Goal: Transaction & Acquisition: Obtain resource

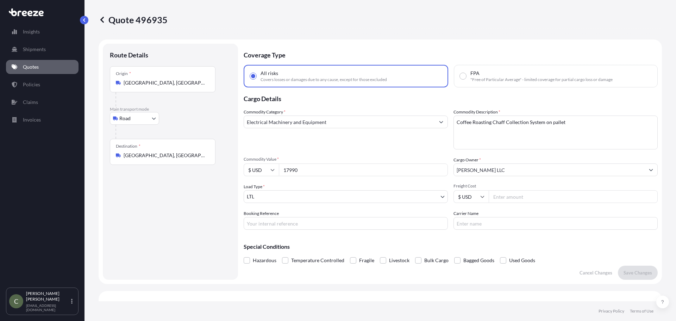
select select "Road"
select select "1"
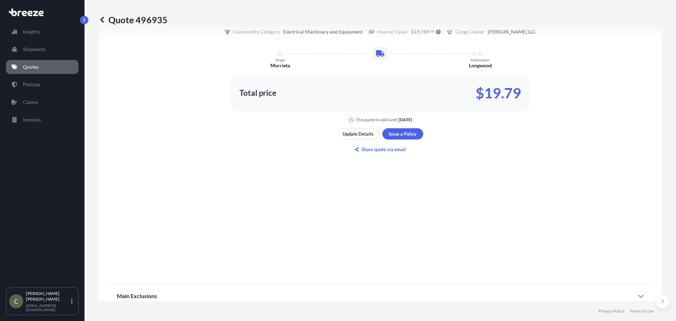
scroll to position [462, 0]
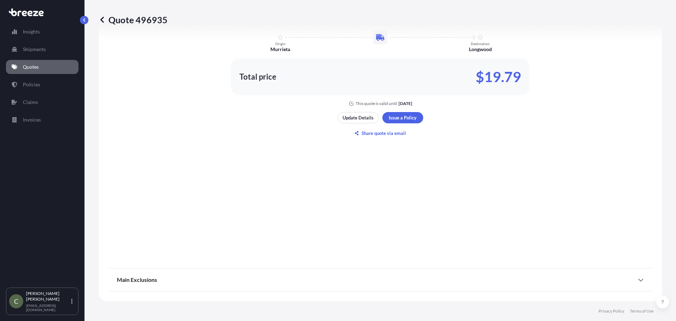
click at [34, 68] on p "Quotes" at bounding box center [31, 66] width 16 height 7
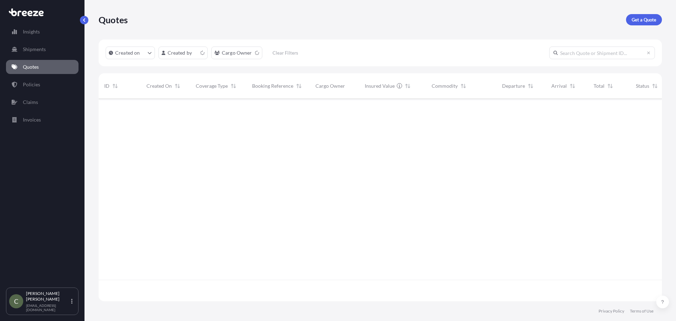
scroll to position [201, 558]
click at [640, 21] on p "Get a Quote" at bounding box center [643, 19] width 25 height 7
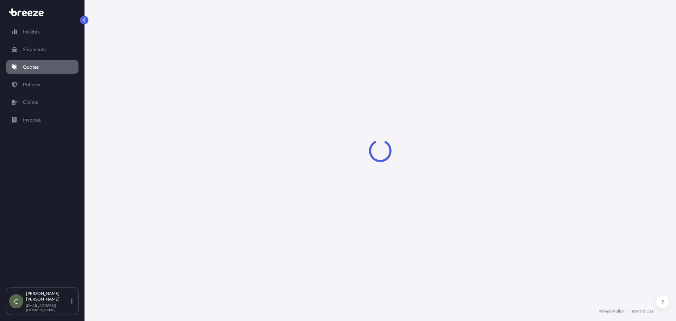
select select "Sea"
select select "1"
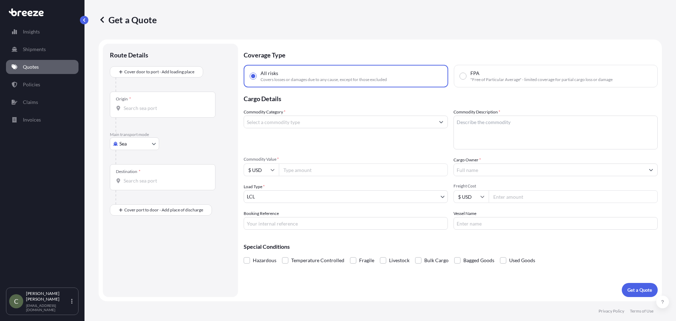
click at [146, 144] on body "Insights Shipments Quotes Policies Claims Invoices C [PERSON_NAME] [EMAIL_ADDRE…" at bounding box center [338, 160] width 676 height 321
click at [124, 188] on span "Road" at bounding box center [128, 187] width 11 height 7
select select "Road"
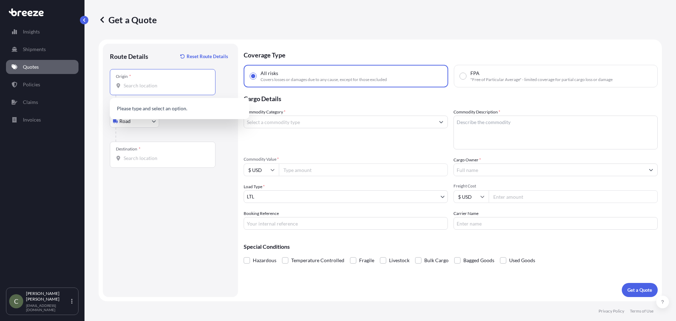
click at [154, 87] on input "Origin *" at bounding box center [164, 85] width 83 height 7
click at [146, 86] on input "Origin * Please select an origin" at bounding box center [164, 85] width 83 height 7
type input "2"
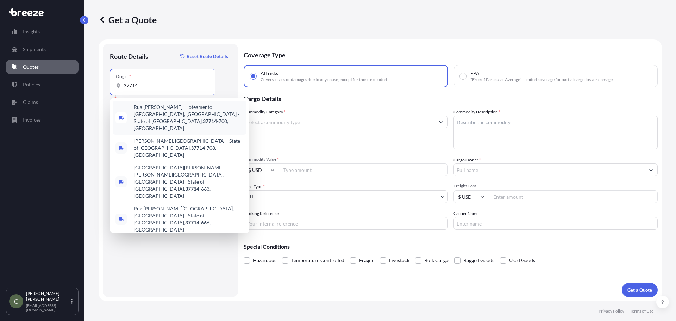
drag, startPoint x: 141, startPoint y: 87, endPoint x: 113, endPoint y: 86, distance: 27.8
click at [113, 86] on div "Origin * 37714" at bounding box center [163, 82] width 106 height 26
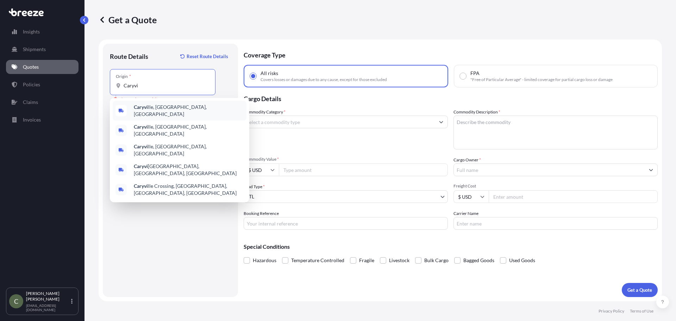
click at [151, 112] on span "Caryvi lle, [GEOGRAPHIC_DATA], [GEOGRAPHIC_DATA]" at bounding box center [189, 110] width 110 height 14
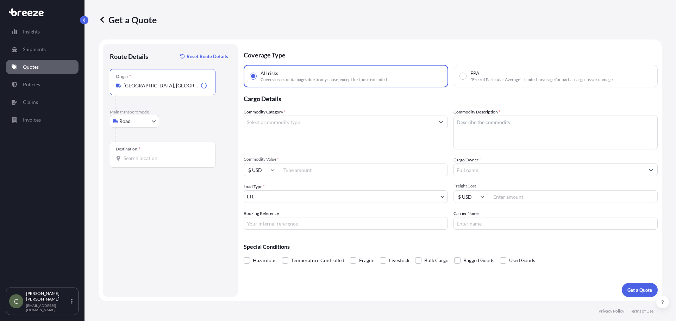
type input "[GEOGRAPHIC_DATA], [GEOGRAPHIC_DATA], [GEOGRAPHIC_DATA]"
click at [137, 159] on input "Destination *" at bounding box center [164, 157] width 83 height 7
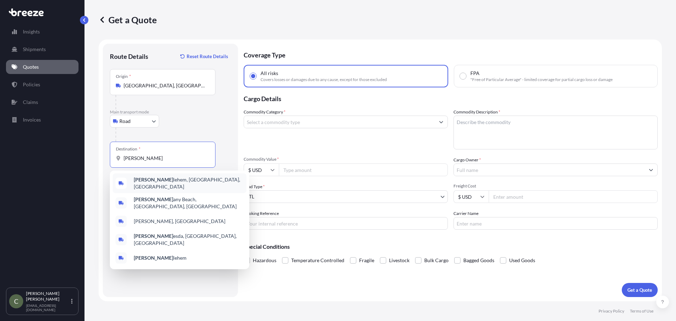
click at [148, 179] on span "[PERSON_NAME], [GEOGRAPHIC_DATA], [GEOGRAPHIC_DATA]" at bounding box center [189, 183] width 110 height 14
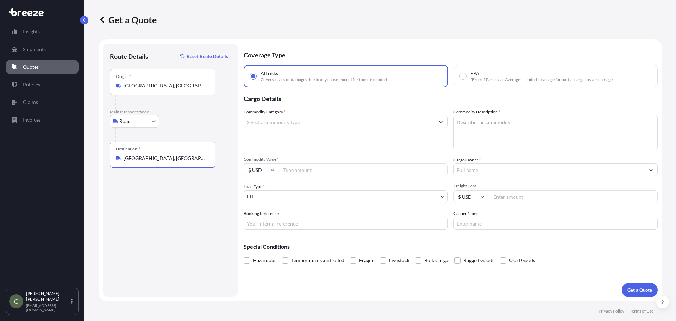
type input "[GEOGRAPHIC_DATA], [GEOGRAPHIC_DATA], [GEOGRAPHIC_DATA]"
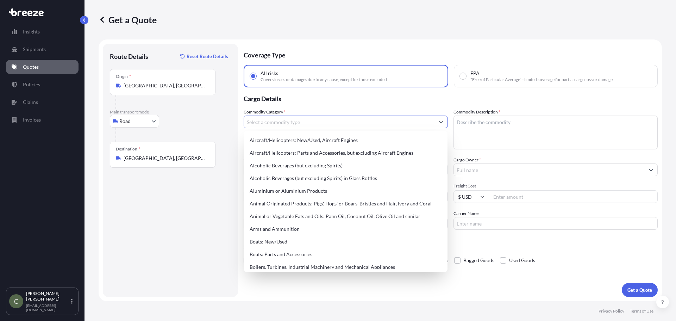
click at [317, 126] on input "Commodity Category *" at bounding box center [339, 121] width 191 height 13
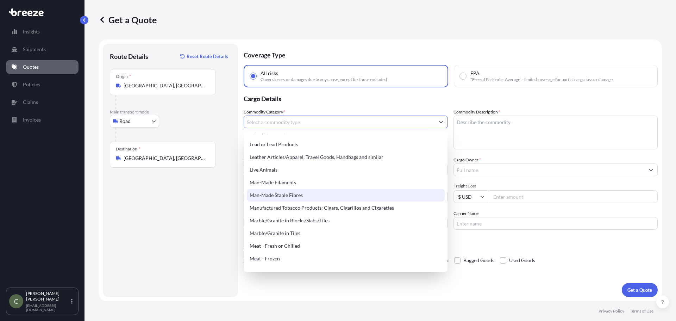
scroll to position [950, 0]
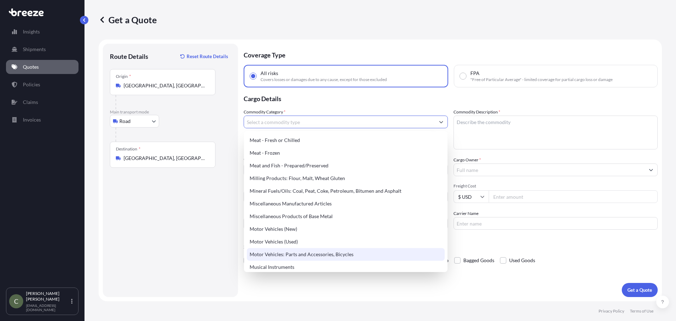
click at [342, 251] on div "Motor Vehicles: Parts and Accessories, Bicycles" at bounding box center [346, 254] width 198 height 13
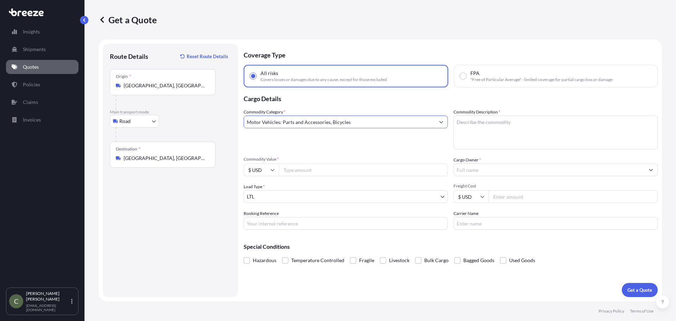
click at [362, 125] on input "Motor Vehicles: Parts and Accessories, Bicycles" at bounding box center [339, 121] width 191 height 13
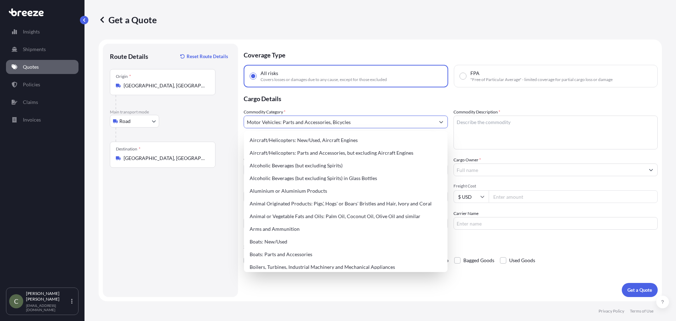
click at [443, 121] on button "Show suggestions" at bounding box center [441, 121] width 13 height 13
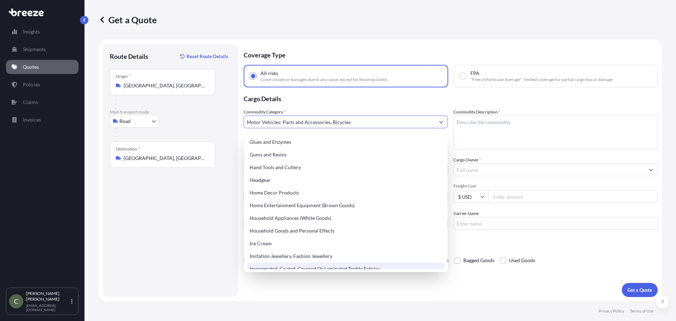
scroll to position [422, 0]
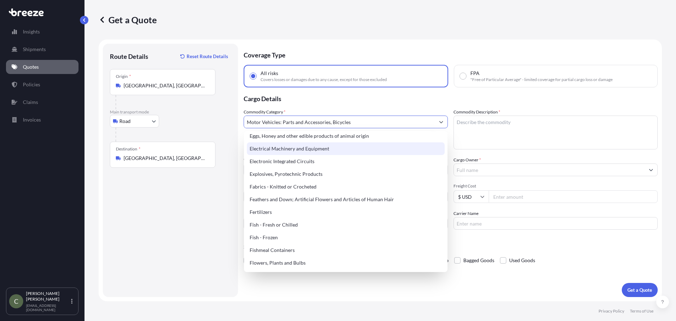
click at [305, 147] on div "Electrical Machinery and Equipment" at bounding box center [346, 148] width 198 height 13
type input "Electrical Machinery and Equipment"
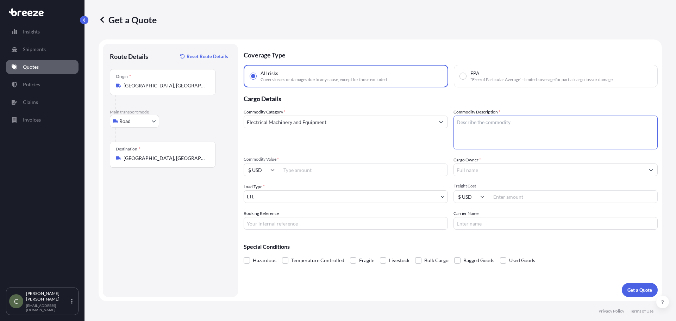
click at [481, 129] on textarea "Commodity Description *" at bounding box center [555, 132] width 204 height 34
type textarea "Electrical Motor"
click at [320, 169] on input "Commodity Value *" at bounding box center [363, 169] width 169 height 13
type input "18217"
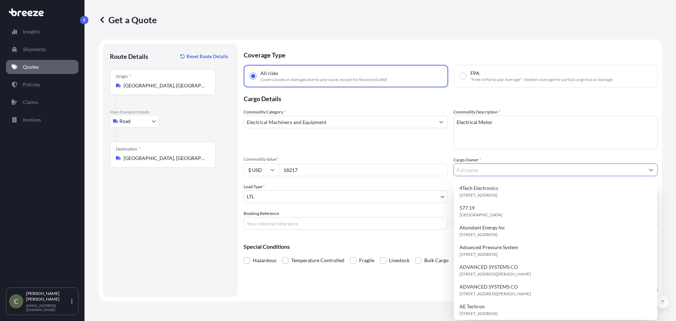
click at [466, 172] on input "Cargo Owner *" at bounding box center [549, 169] width 191 height 13
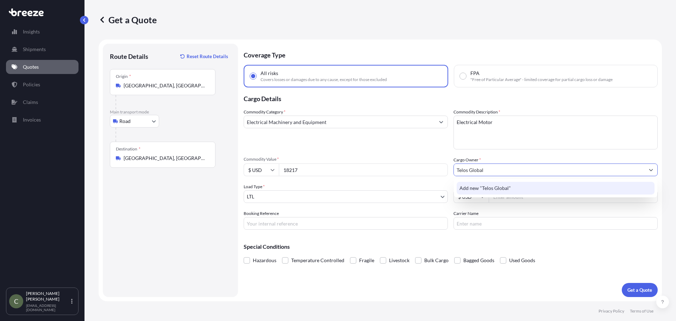
click at [477, 186] on span "Add new "Telos Global"" at bounding box center [484, 187] width 51 height 7
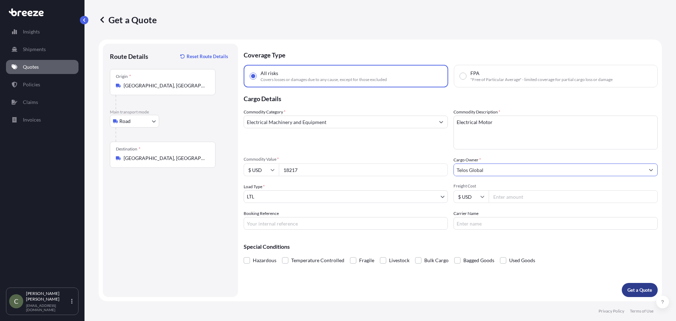
type input "Telos Global"
click at [646, 293] on p "Get a Quote" at bounding box center [639, 289] width 25 height 7
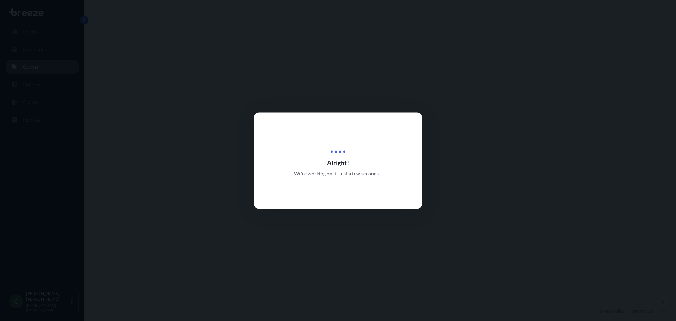
select select "Road"
select select "1"
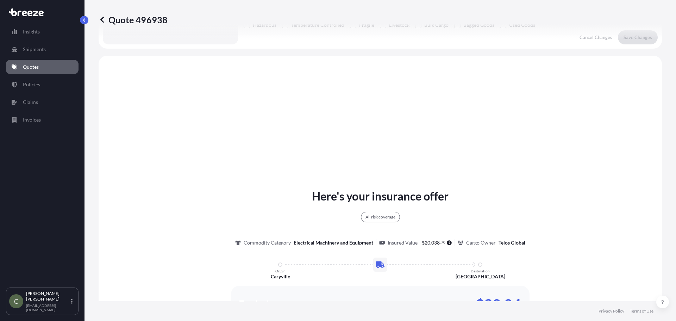
scroll to position [255, 0]
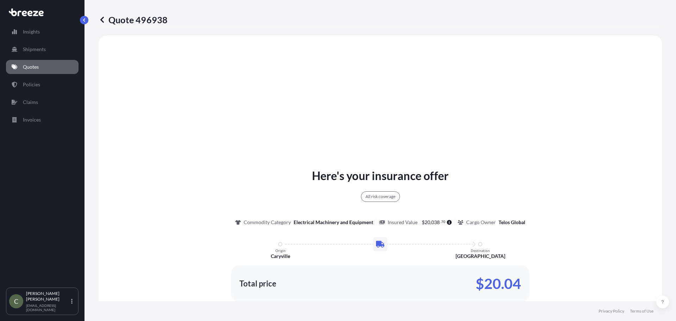
click at [35, 63] on p "Quotes" at bounding box center [31, 66] width 16 height 7
